Goal: Information Seeking & Learning: Learn about a topic

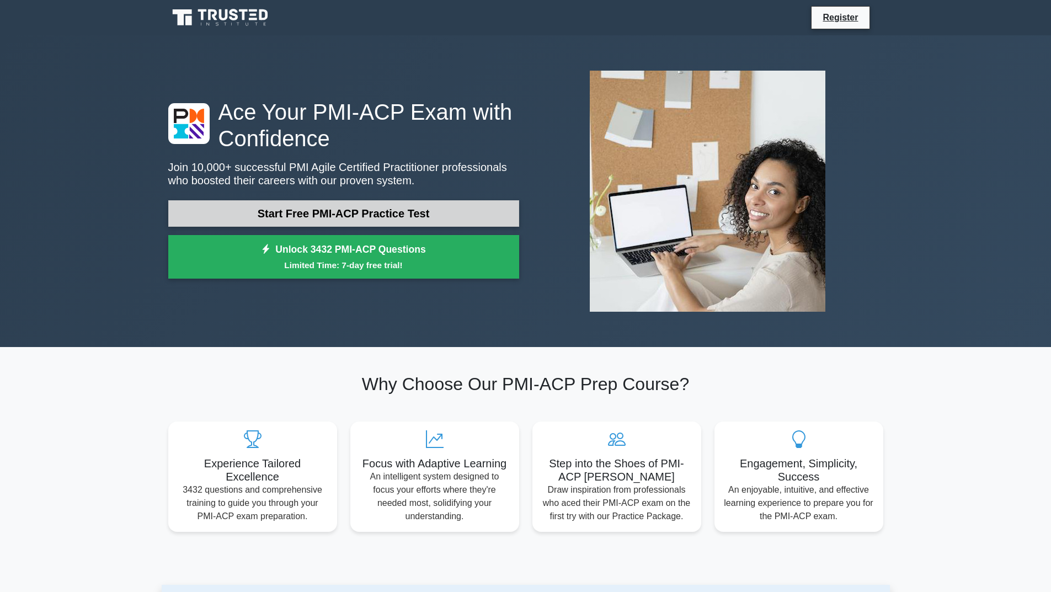
click at [336, 210] on link "Start Free PMI-ACP Practice Test" at bounding box center [343, 213] width 351 height 26
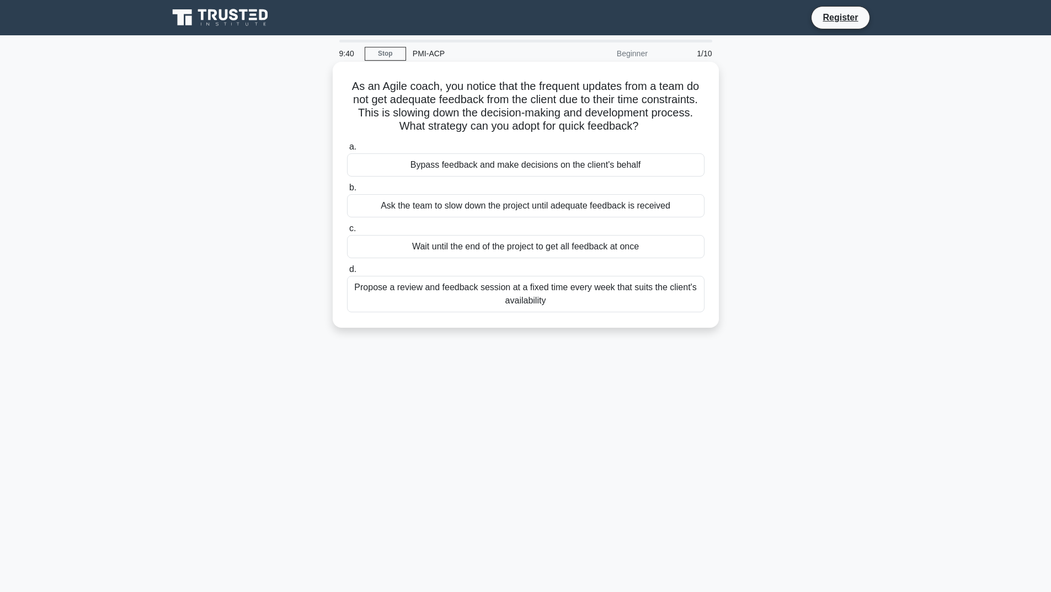
click at [448, 171] on div "Bypass feedback and make decisions on the client's behalf" at bounding box center [526, 164] width 358 height 23
click at [347, 151] on input "a. Bypass feedback and make decisions on the client's behalf" at bounding box center [347, 146] width 0 height 7
